Goal: Find specific page/section: Find specific page/section

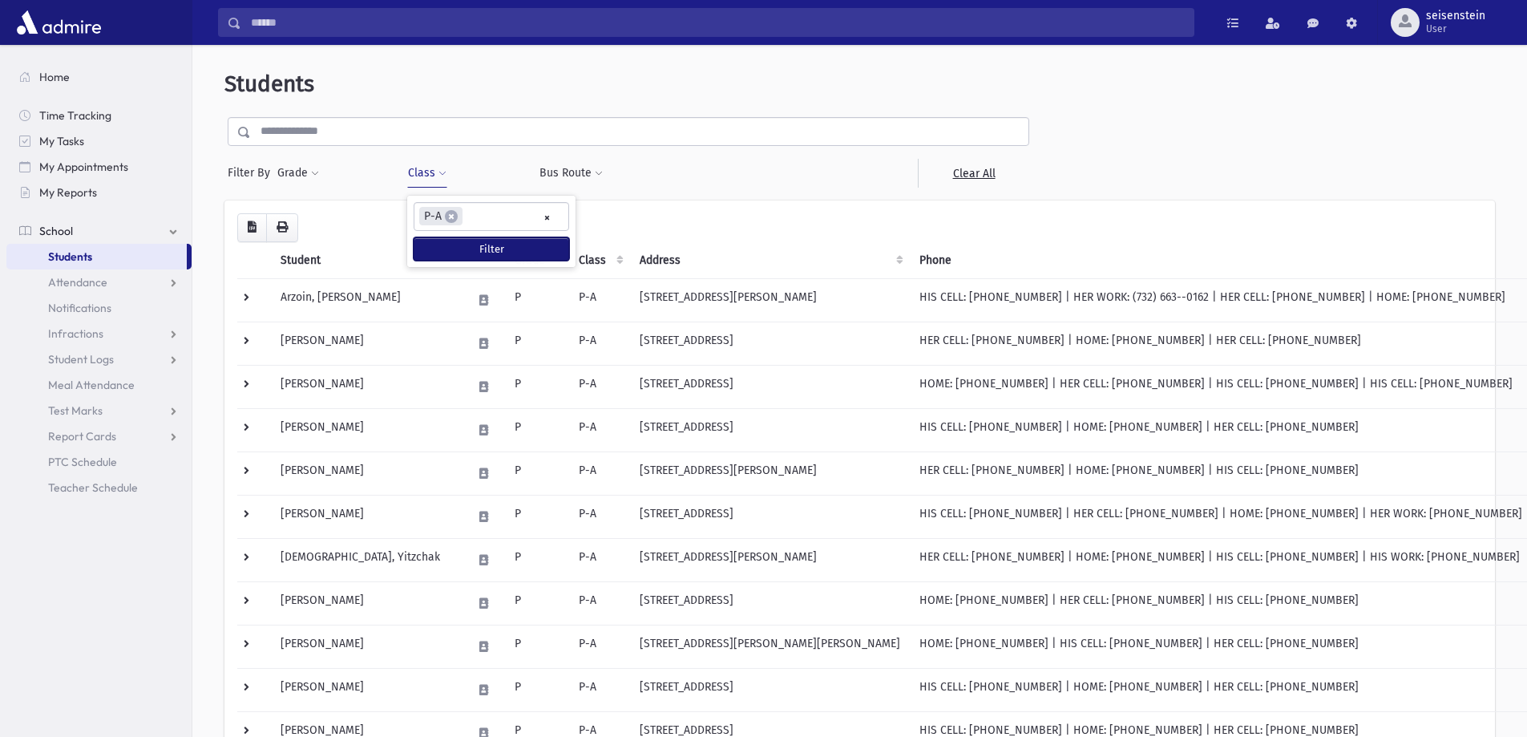
click at [452, 251] on button "Filter" at bounding box center [492, 248] width 156 height 23
click at [413, 166] on button "Class" at bounding box center [427, 173] width 40 height 29
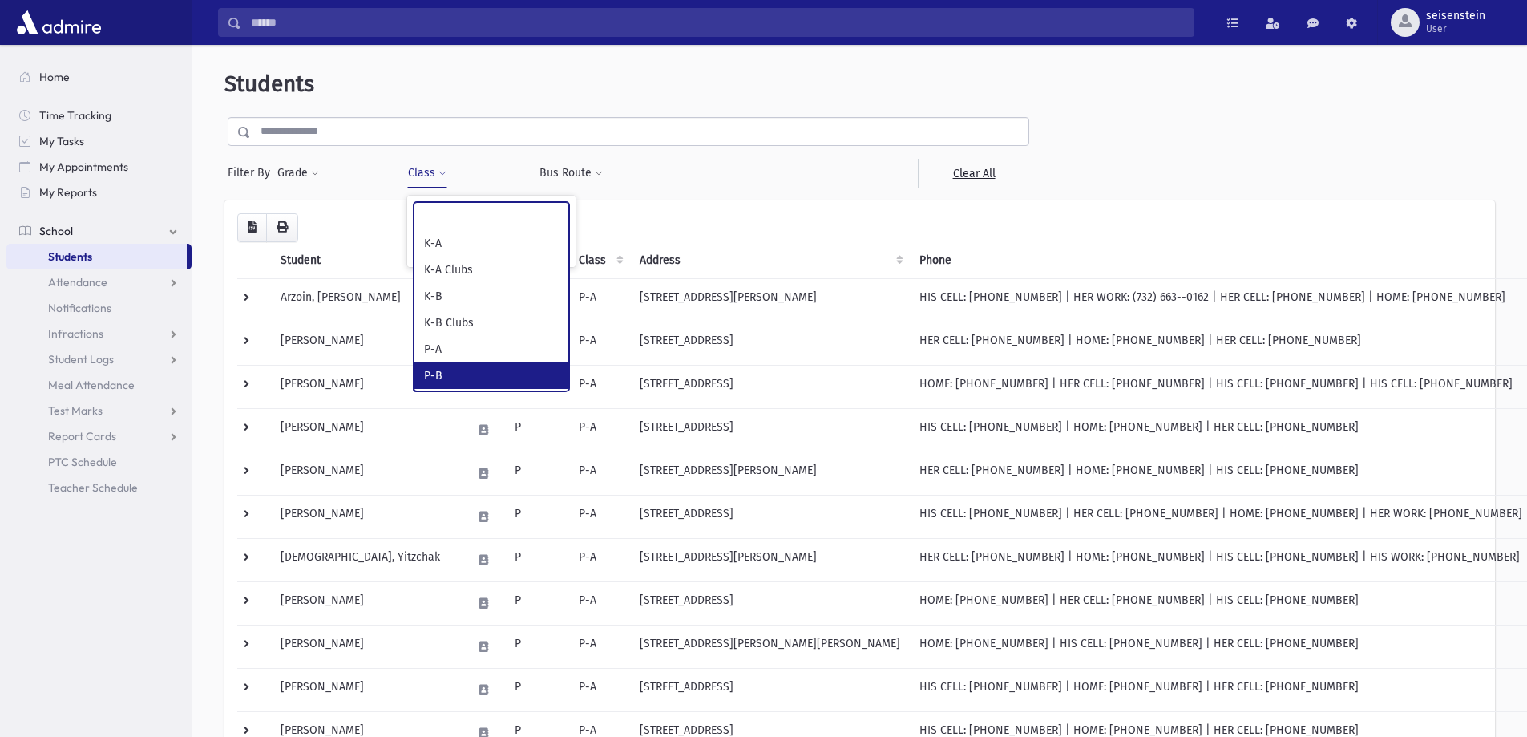
select select "**"
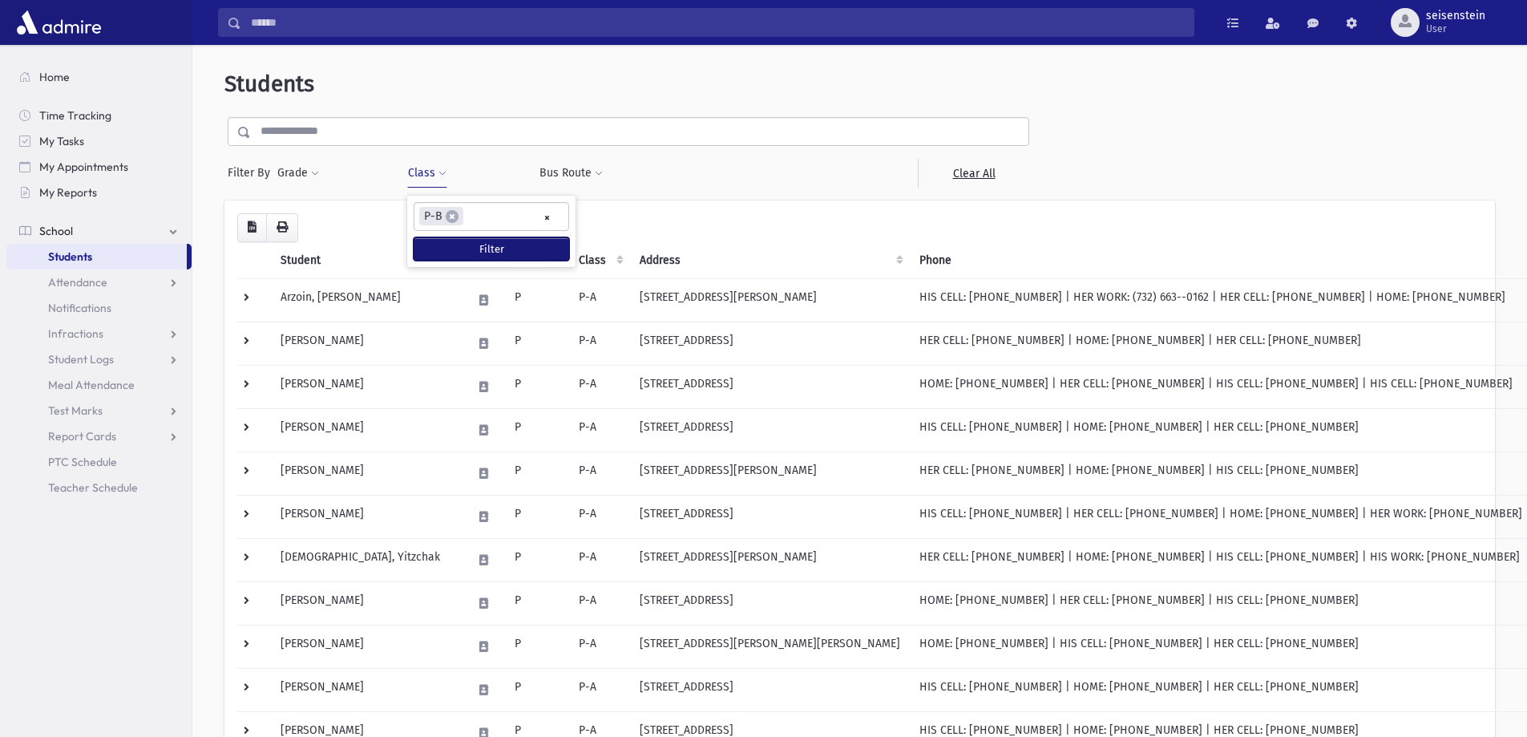
click at [519, 244] on button "Filter" at bounding box center [492, 248] width 156 height 23
